Goal: Task Accomplishment & Management: Use online tool/utility

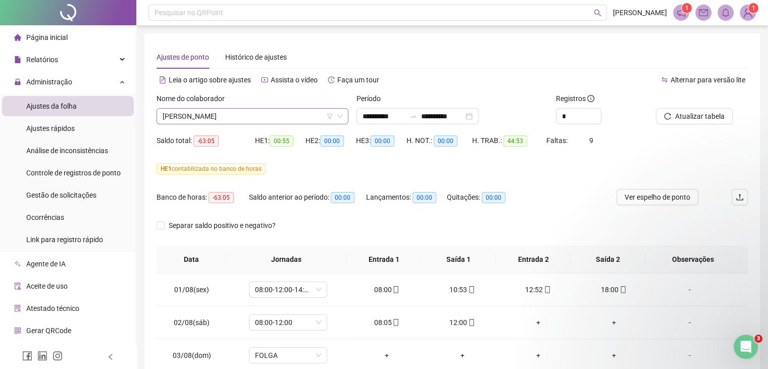
click at [267, 119] on span "[PERSON_NAME]" at bounding box center [253, 116] width 180 height 15
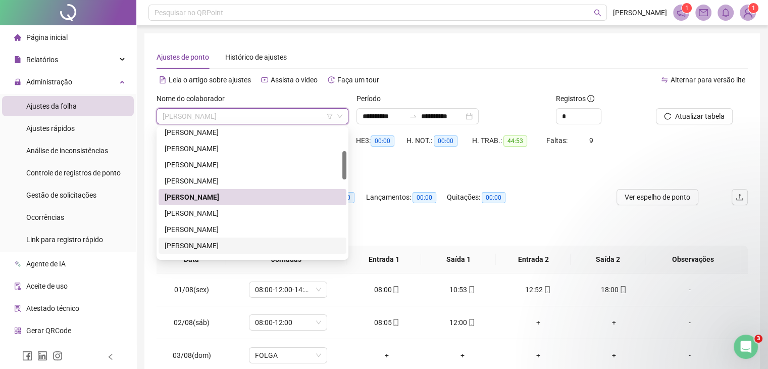
scroll to position [152, 0]
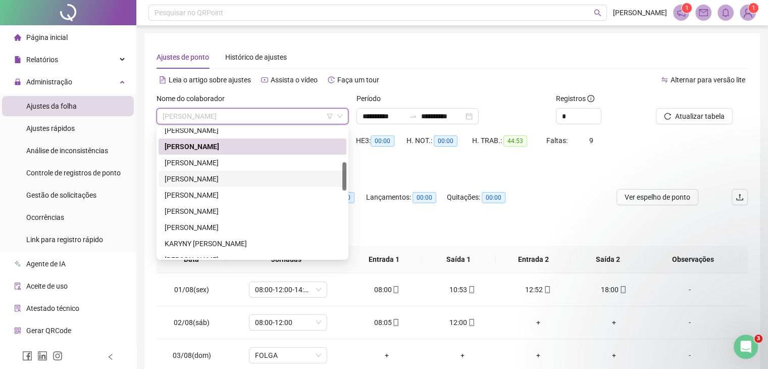
click at [249, 183] on div "[PERSON_NAME]" at bounding box center [253, 178] width 176 height 11
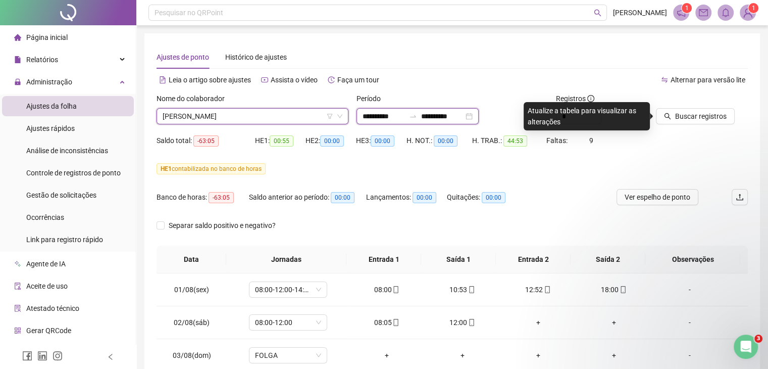
click at [370, 116] on input "**********" at bounding box center [384, 116] width 42 height 11
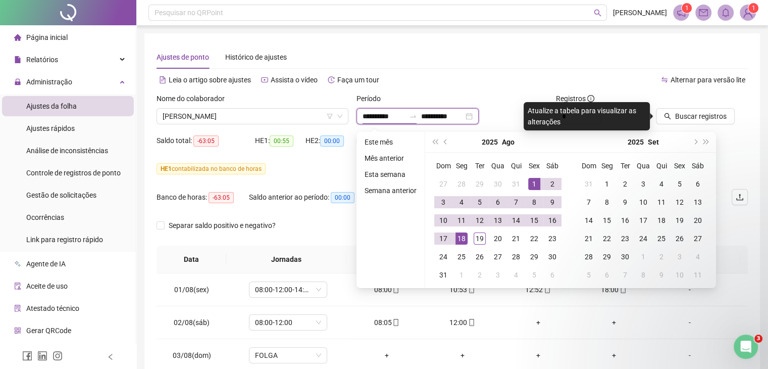
drag, startPoint x: 381, startPoint y: 117, endPoint x: 357, endPoint y: 117, distance: 24.2
click at [357, 117] on div "**********" at bounding box center [418, 116] width 122 height 16
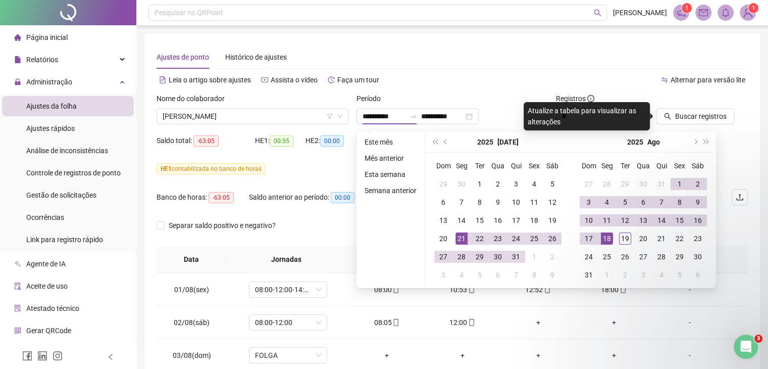
click at [446, 79] on div "Leia o artigo sobre ajustes Assista o vídeo Faça um tour" at bounding box center [305, 80] width 296 height 16
type input "**********"
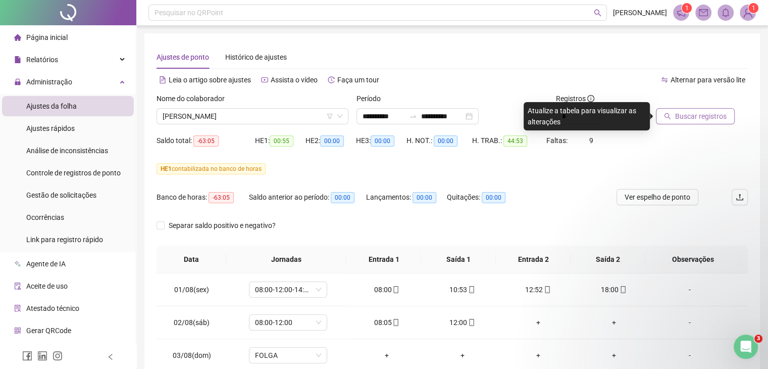
click at [699, 115] on span "Buscar registros" at bounding box center [701, 116] width 52 height 11
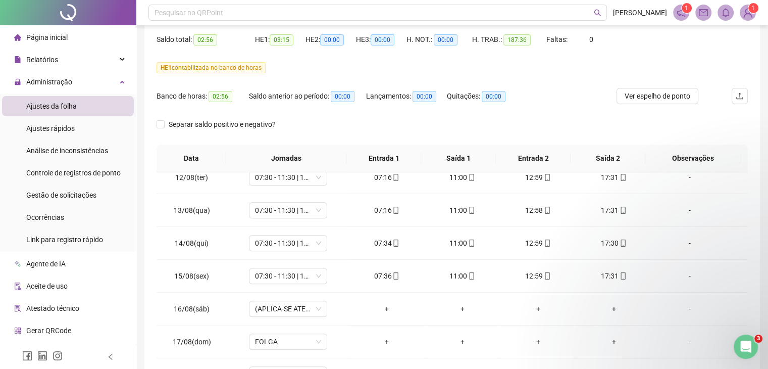
scroll to position [0, 0]
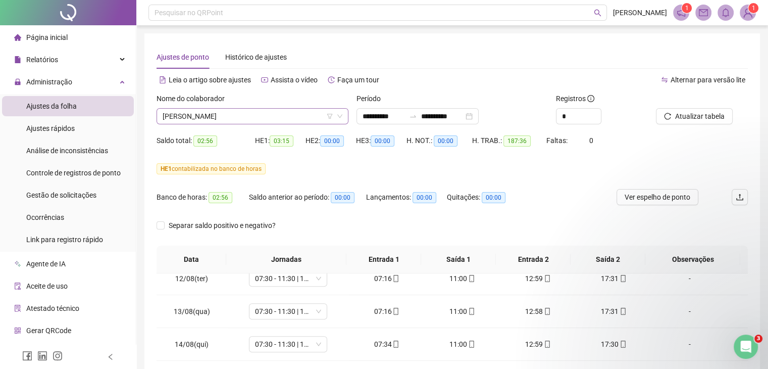
click at [244, 121] on span "[PERSON_NAME]" at bounding box center [253, 116] width 180 height 15
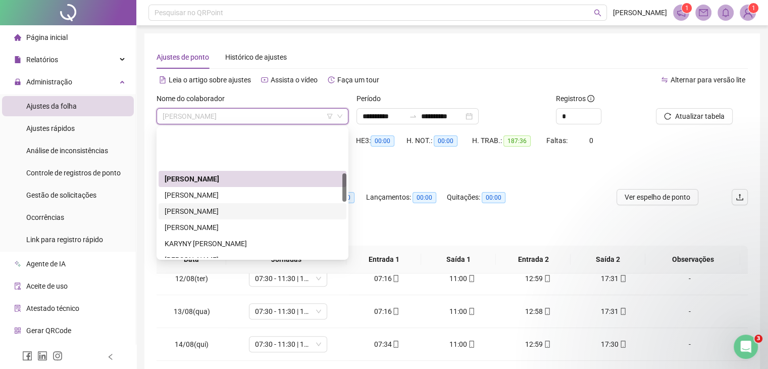
scroll to position [202, 0]
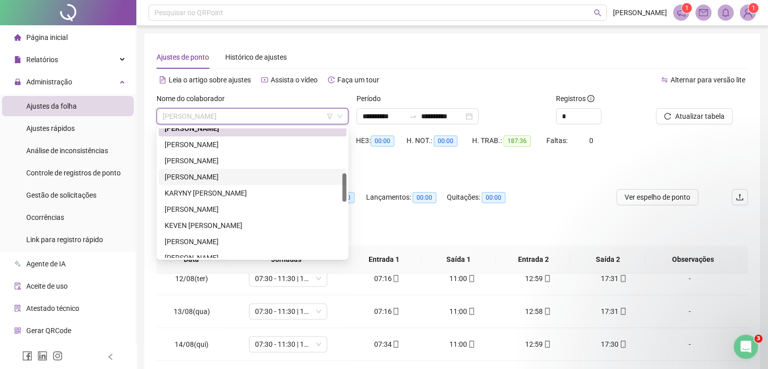
click at [222, 176] on div "[PERSON_NAME]" at bounding box center [253, 176] width 176 height 11
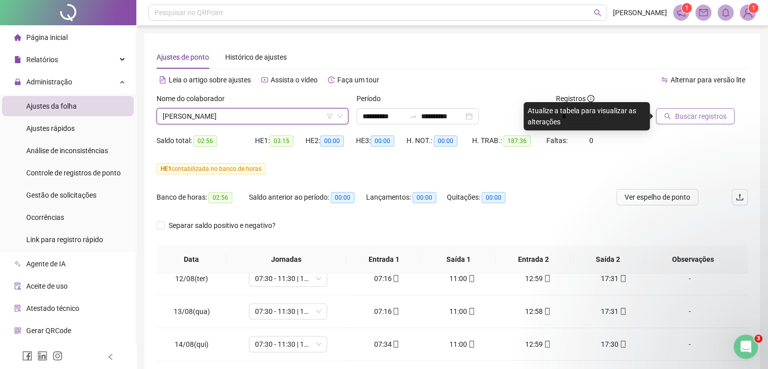
click at [715, 120] on span "Buscar registros" at bounding box center [701, 116] width 52 height 11
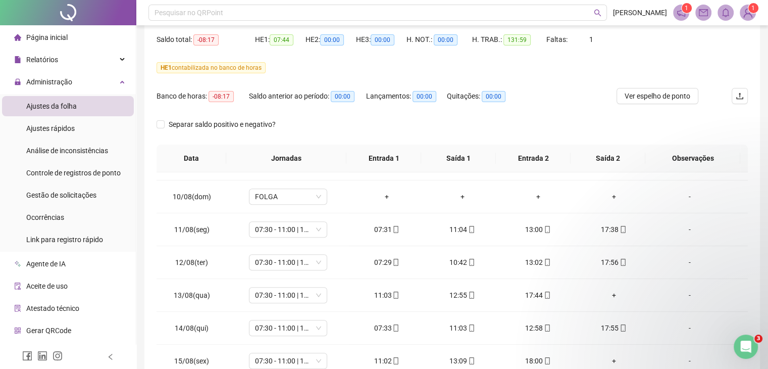
scroll to position [707, 0]
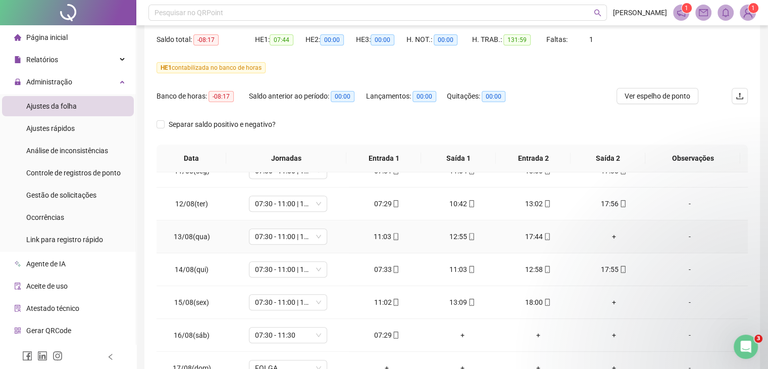
click at [608, 233] on div "+" at bounding box center [614, 236] width 60 height 11
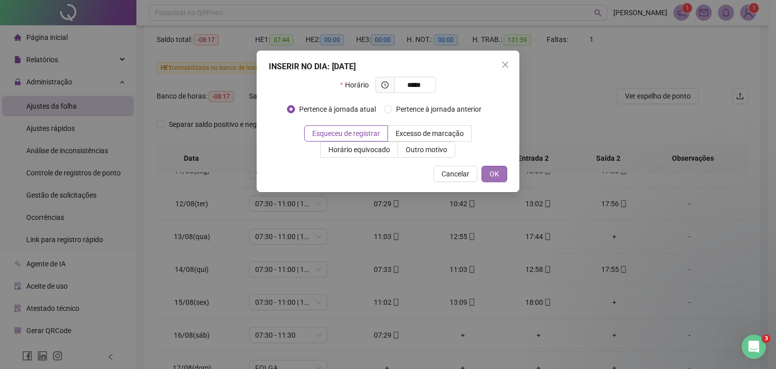
type input "*****"
click at [495, 170] on span "OK" at bounding box center [494, 173] width 10 height 11
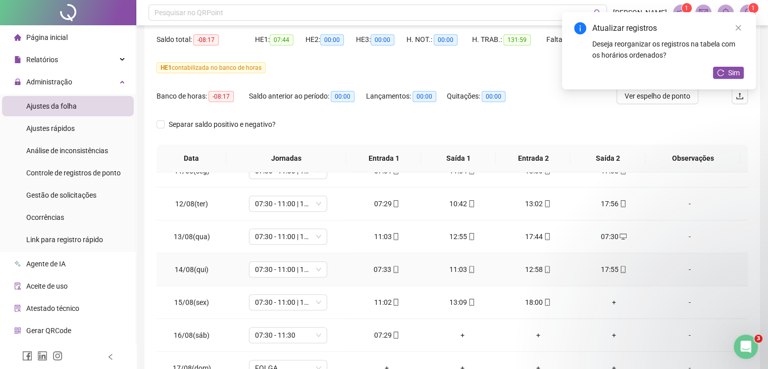
scroll to position [733, 0]
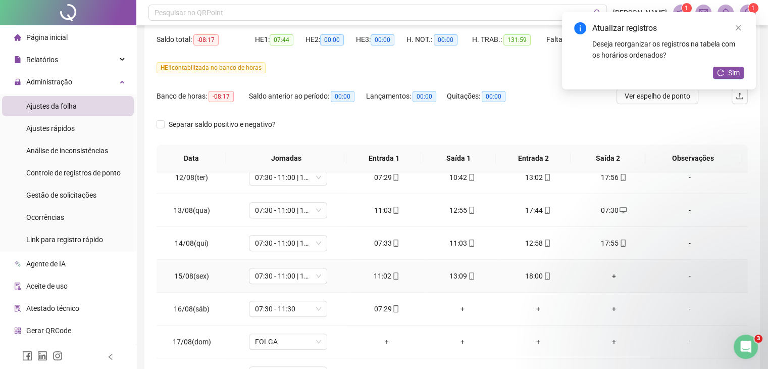
click at [610, 273] on div "+" at bounding box center [614, 275] width 60 height 11
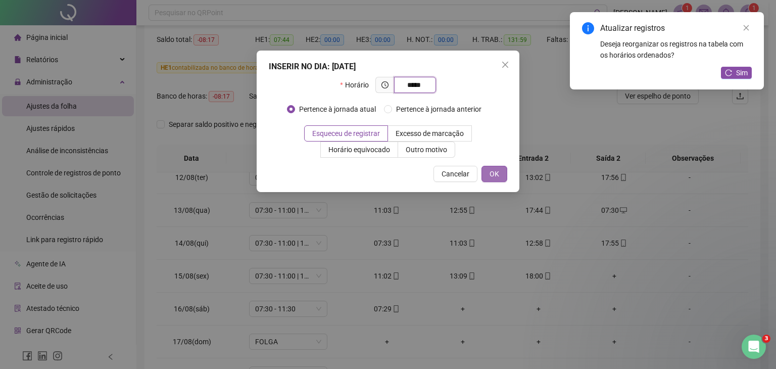
type input "*****"
click at [501, 174] on button "OK" at bounding box center [494, 174] width 26 height 16
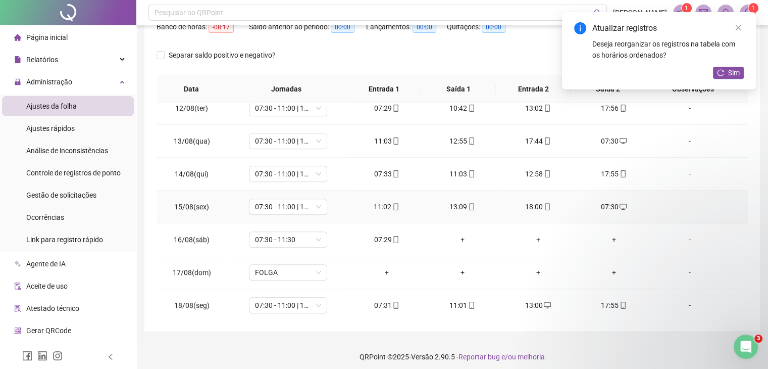
scroll to position [176, 0]
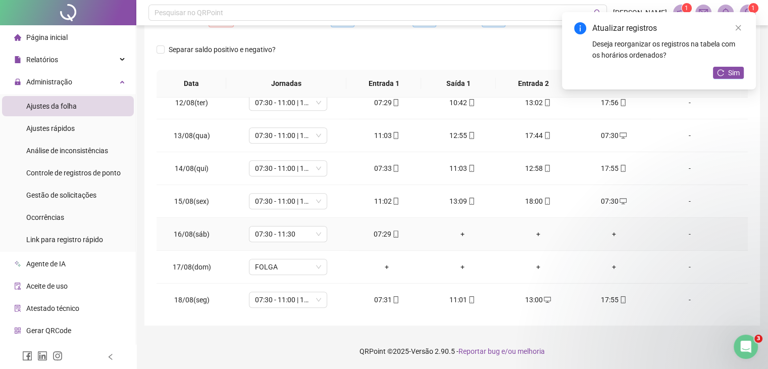
click at [453, 228] on div "+" at bounding box center [463, 233] width 60 height 11
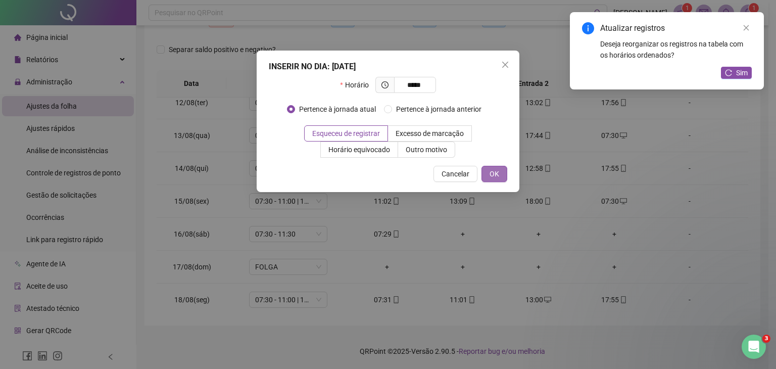
type input "*****"
drag, startPoint x: 495, startPoint y: 172, endPoint x: 497, endPoint y: 177, distance: 5.3
click at [496, 172] on span "OK" at bounding box center [494, 173] width 10 height 11
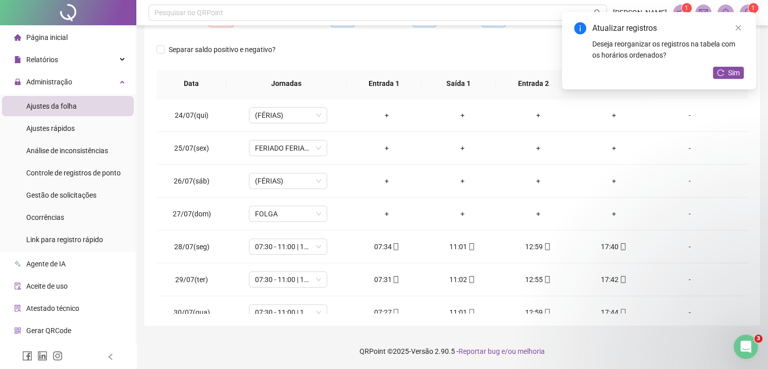
scroll to position [0, 0]
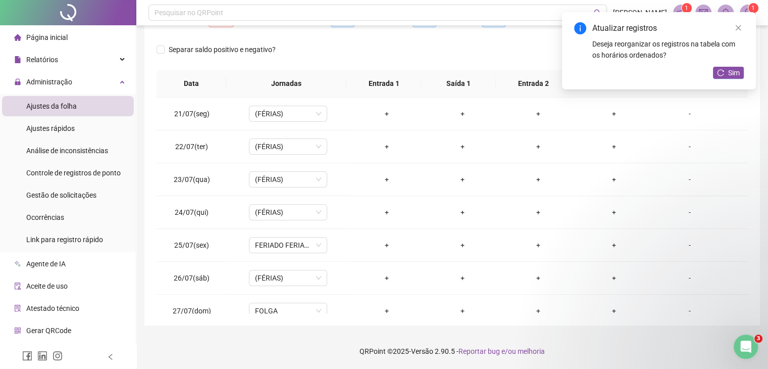
click at [730, 60] on div "Deseja reorganizar os registros na tabela com os horários ordenados?" at bounding box center [668, 49] width 152 height 22
click at [731, 79] on div "Atualizar registros Deseja reorganizar os registros na tabela com os horários o…" at bounding box center [659, 50] width 194 height 77
click at [730, 72] on span "Sim" at bounding box center [734, 72] width 12 height 11
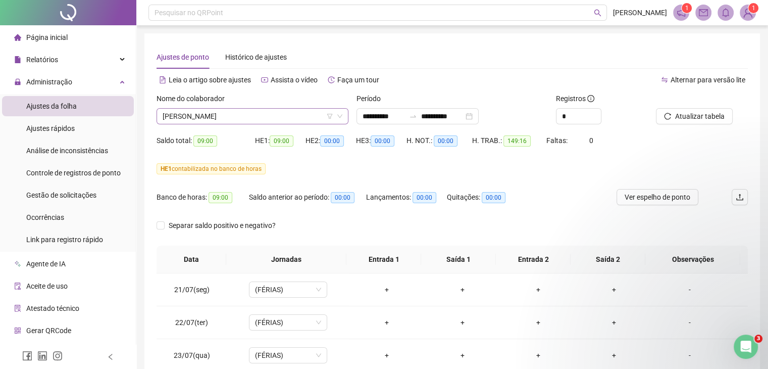
click at [255, 116] on span "[PERSON_NAME]" at bounding box center [253, 116] width 180 height 15
